Goal: Use online tool/utility: Utilize a website feature to perform a specific function

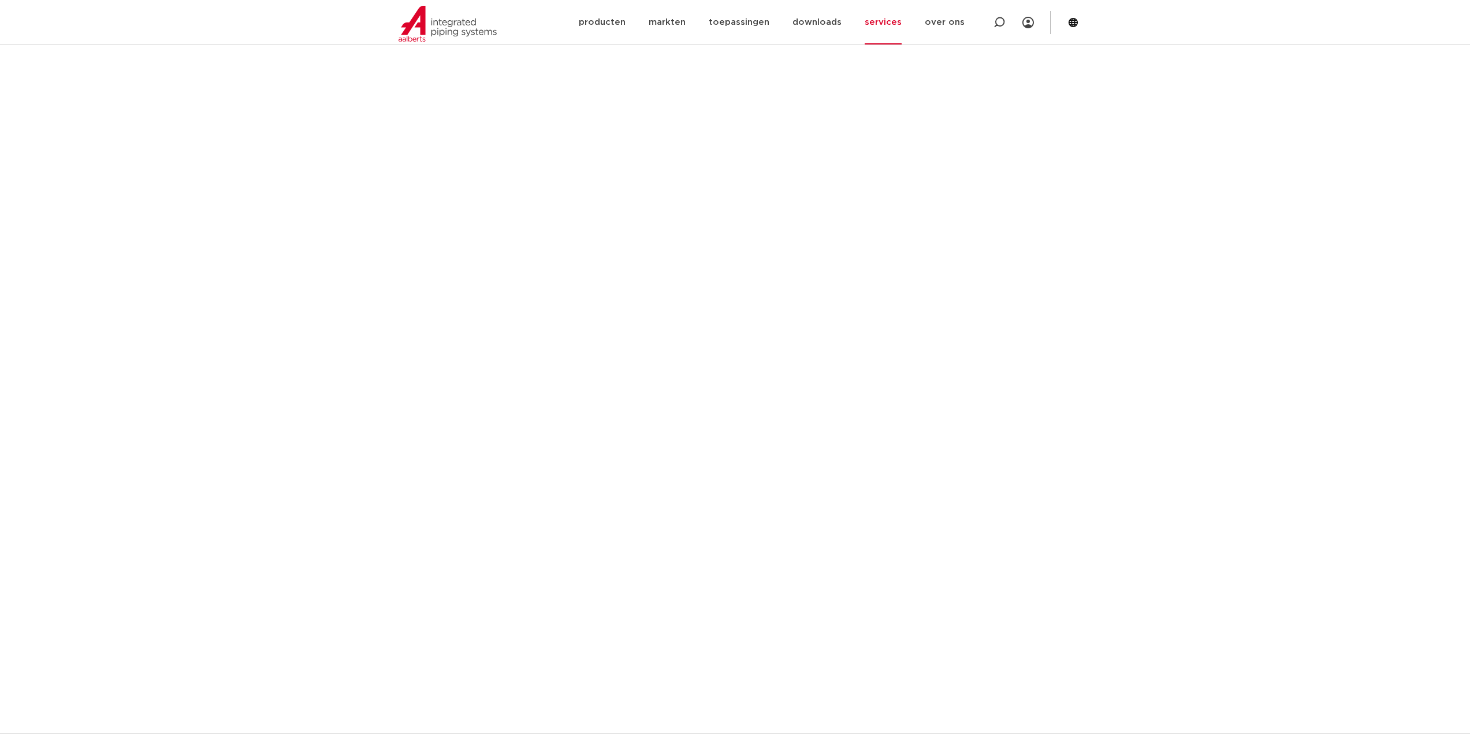
scroll to position [346, 0]
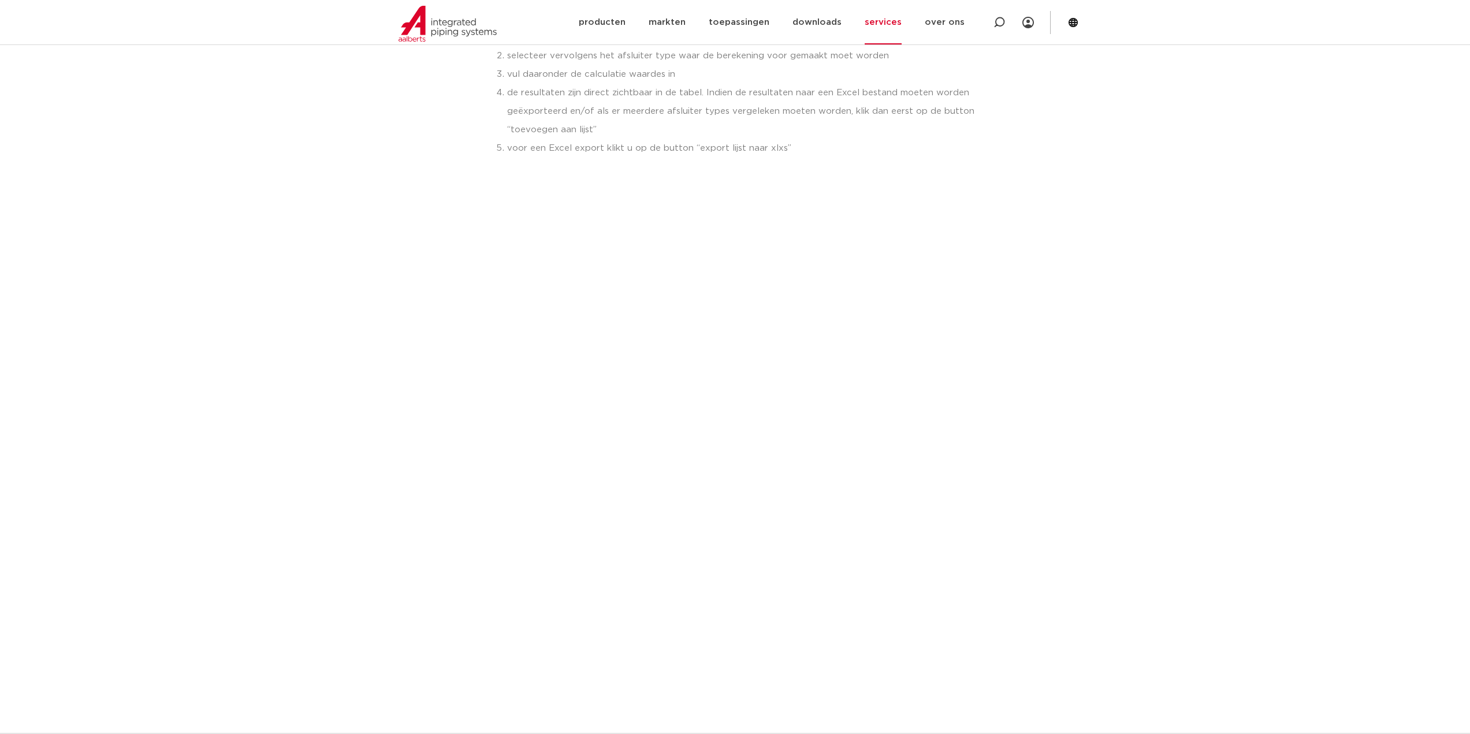
click at [251, 164] on section "wat kan deze tool? Voor de Apollo ProFlow inregelafsluiters die Aalberts integr…" at bounding box center [735, 504] width 1470 height 1283
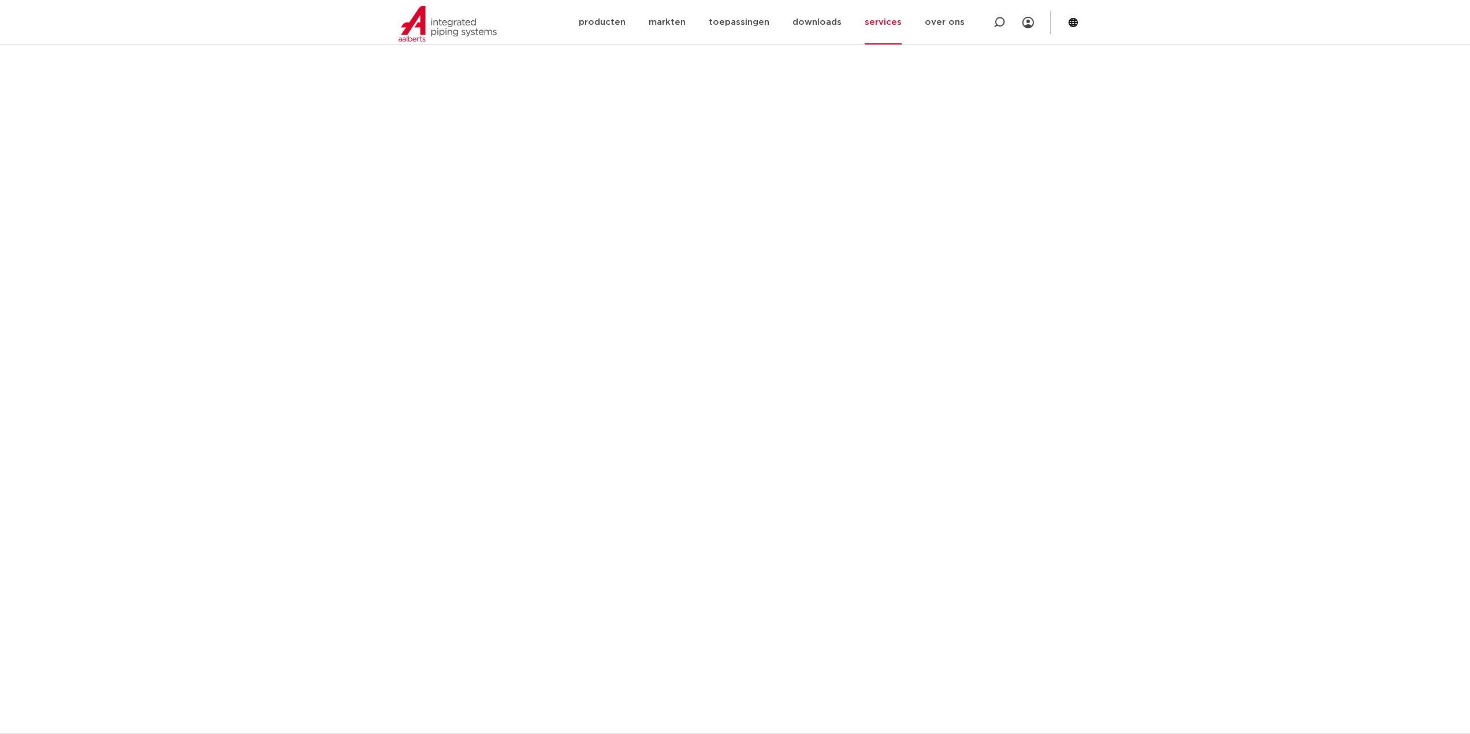
scroll to position [635, 0]
click at [284, 294] on section "wat kan deze tool? Voor de Apollo ProFlow inregelafsluiters die Aalberts integr…" at bounding box center [735, 215] width 1470 height 1283
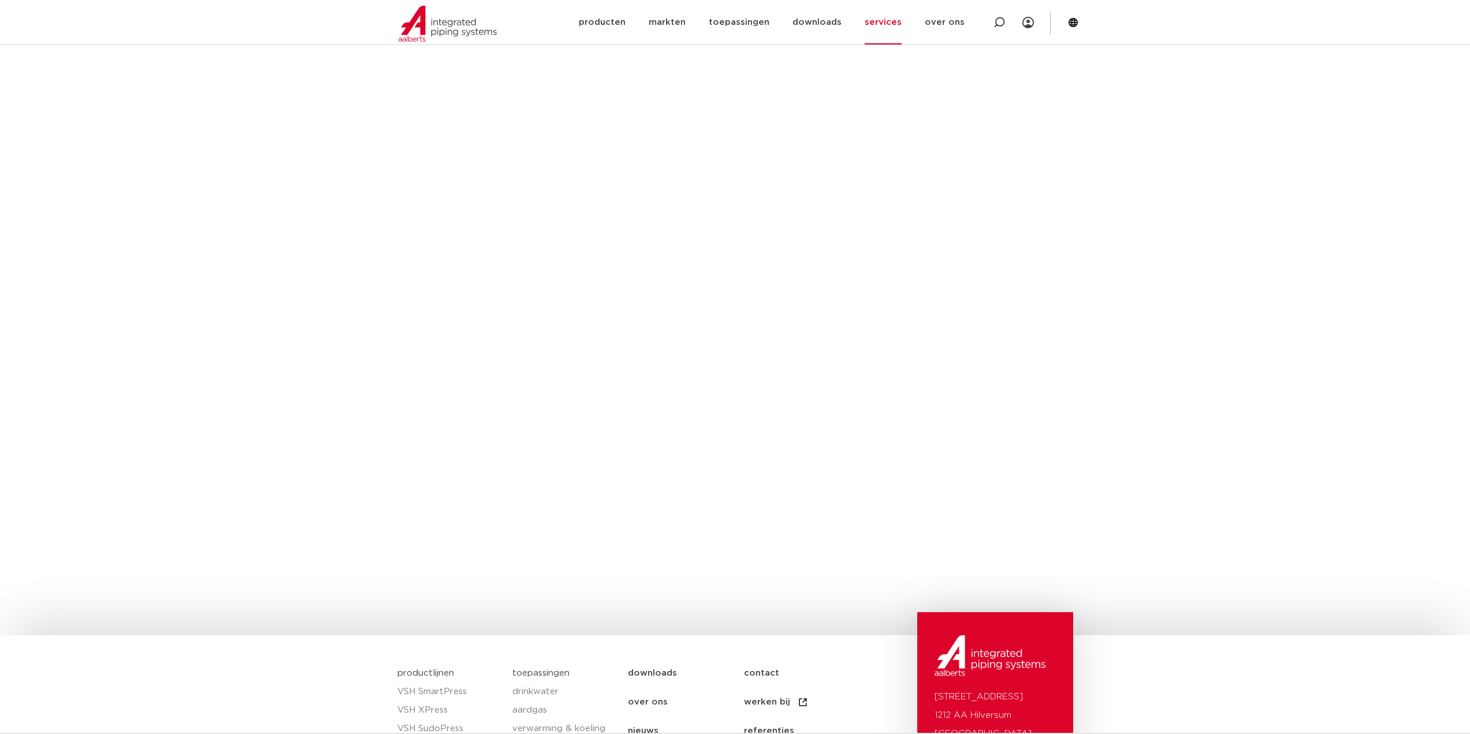
scroll to position [866, 0]
